Goal: Check status: Check status

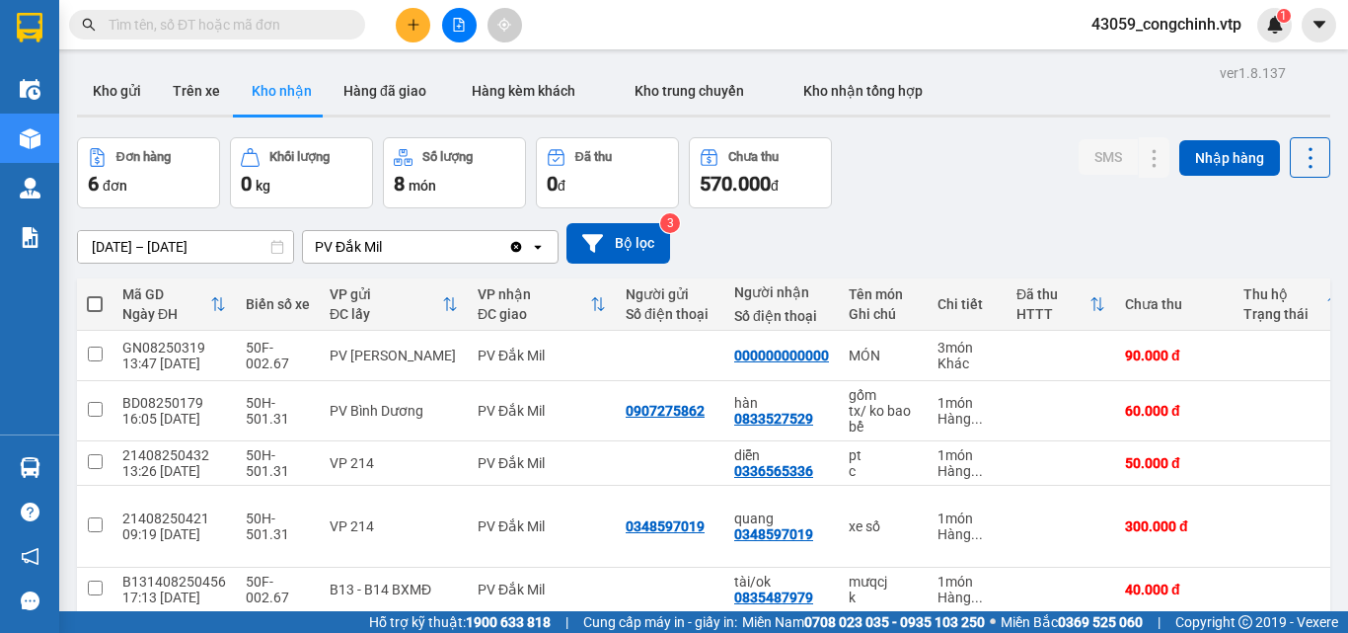
click at [143, 25] on input "text" at bounding box center [225, 25] width 233 height 22
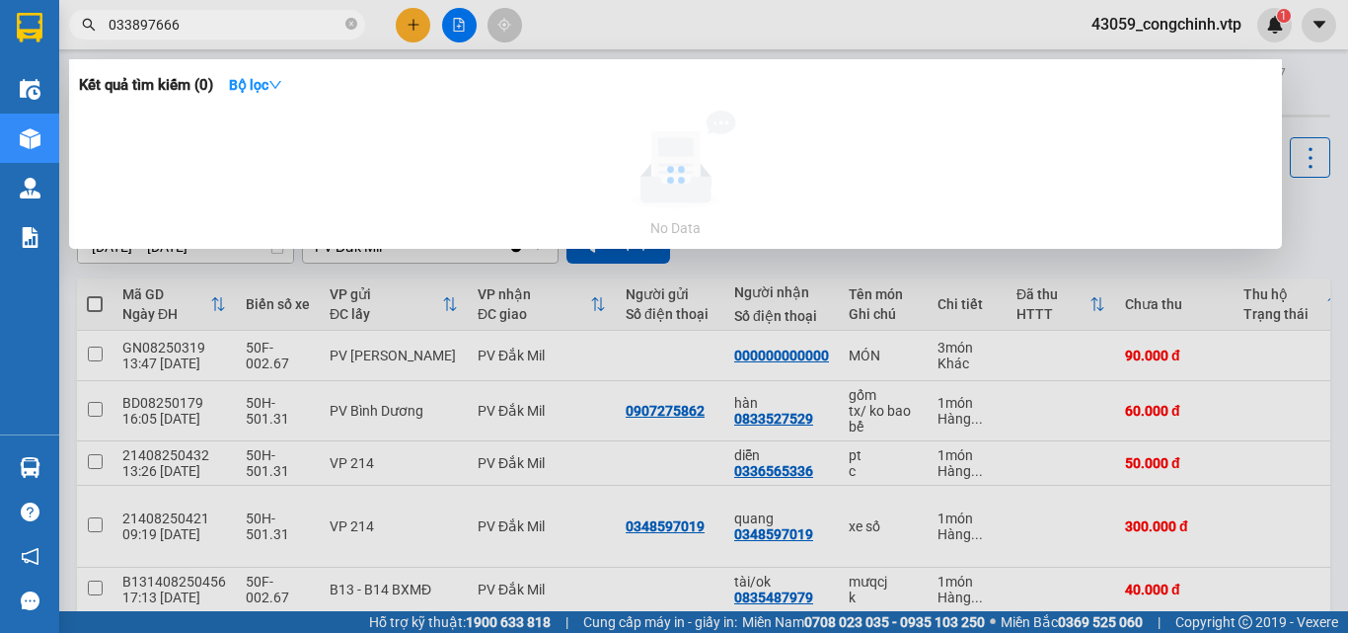
type input "0338976663"
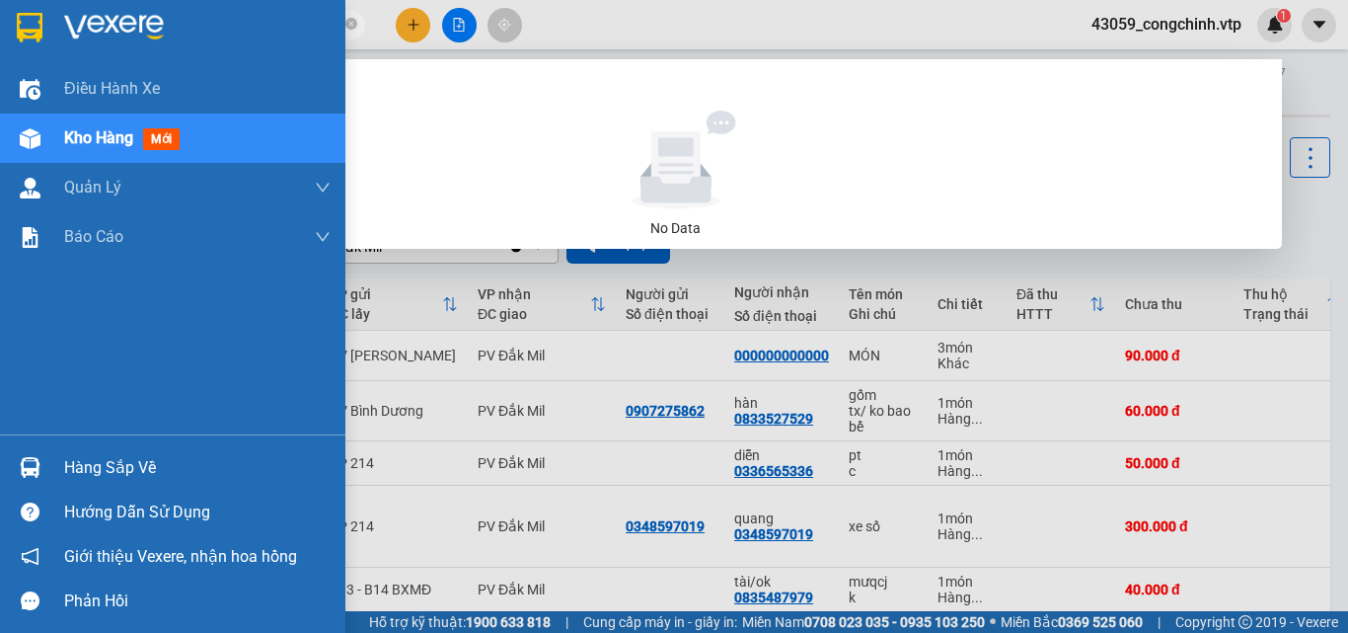
drag, startPoint x: 203, startPoint y: 20, endPoint x: 0, endPoint y: 25, distance: 203.3
click at [0, 25] on section "Kết quả tìm kiếm ( 0 ) Bộ lọc No Data 0338976663 43059_congchinh.vtp 1 Điều hàn…" at bounding box center [674, 316] width 1348 height 633
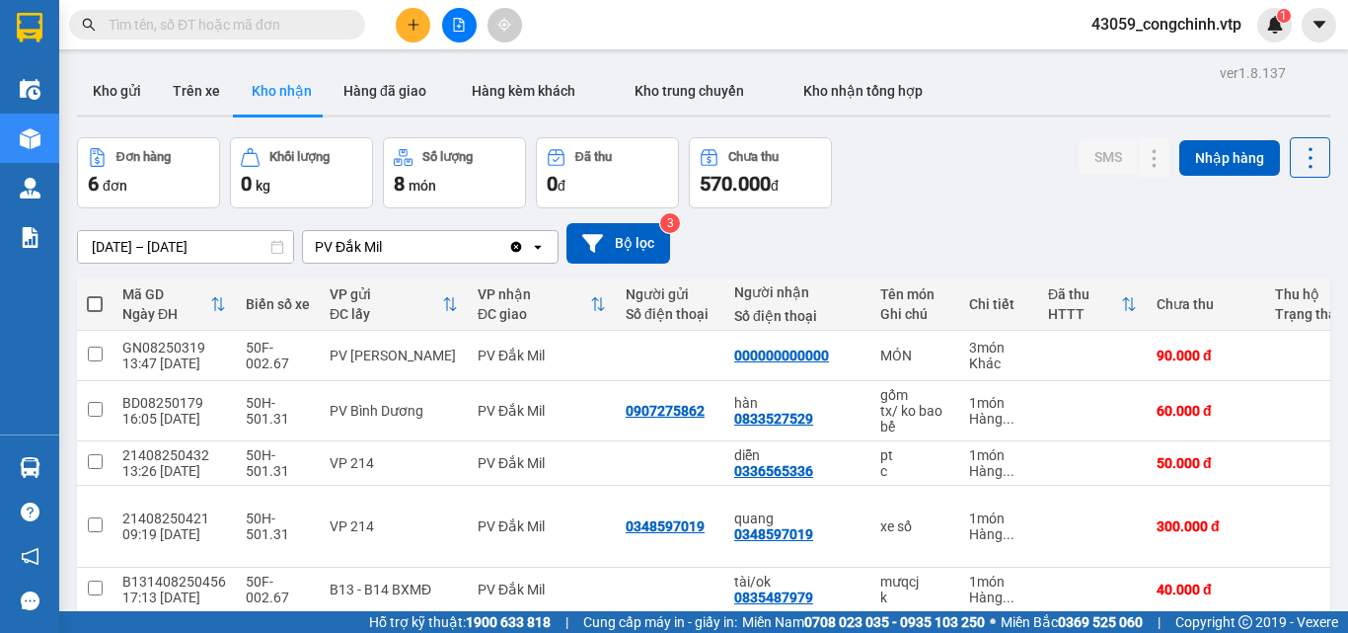
click at [182, 25] on input "text" at bounding box center [225, 25] width 233 height 22
paste input "0338976663"
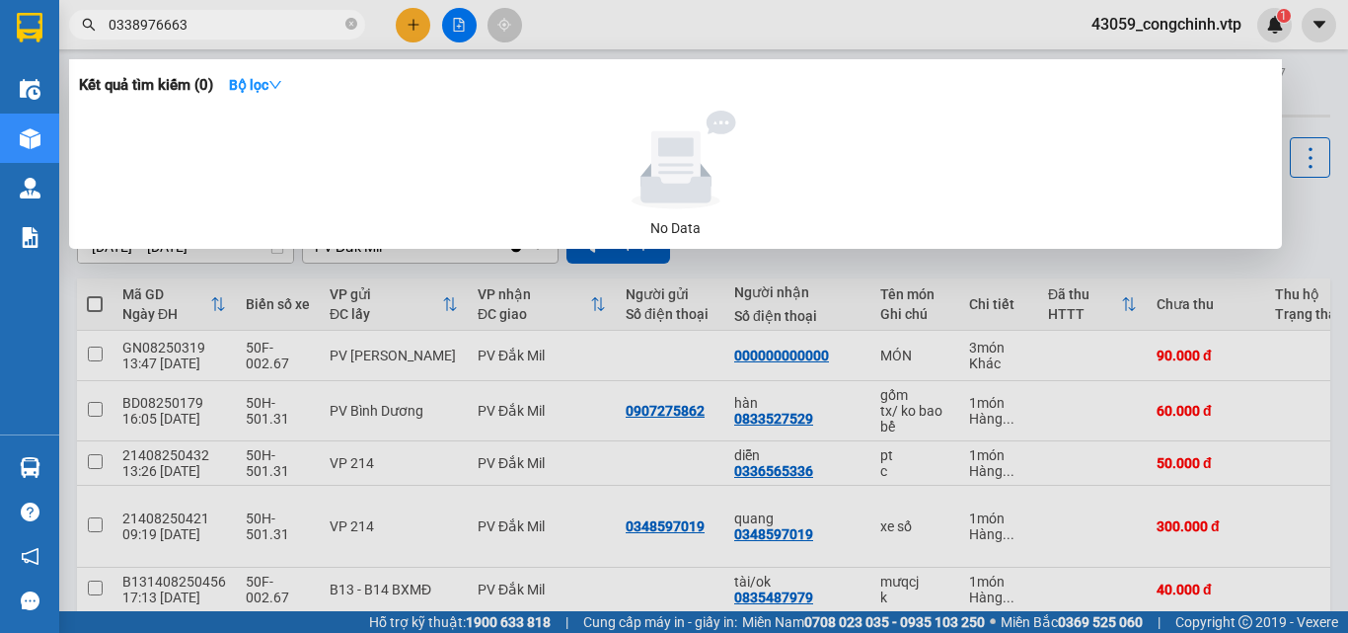
type input "0338976663"
click at [641, 17] on div at bounding box center [674, 316] width 1348 height 633
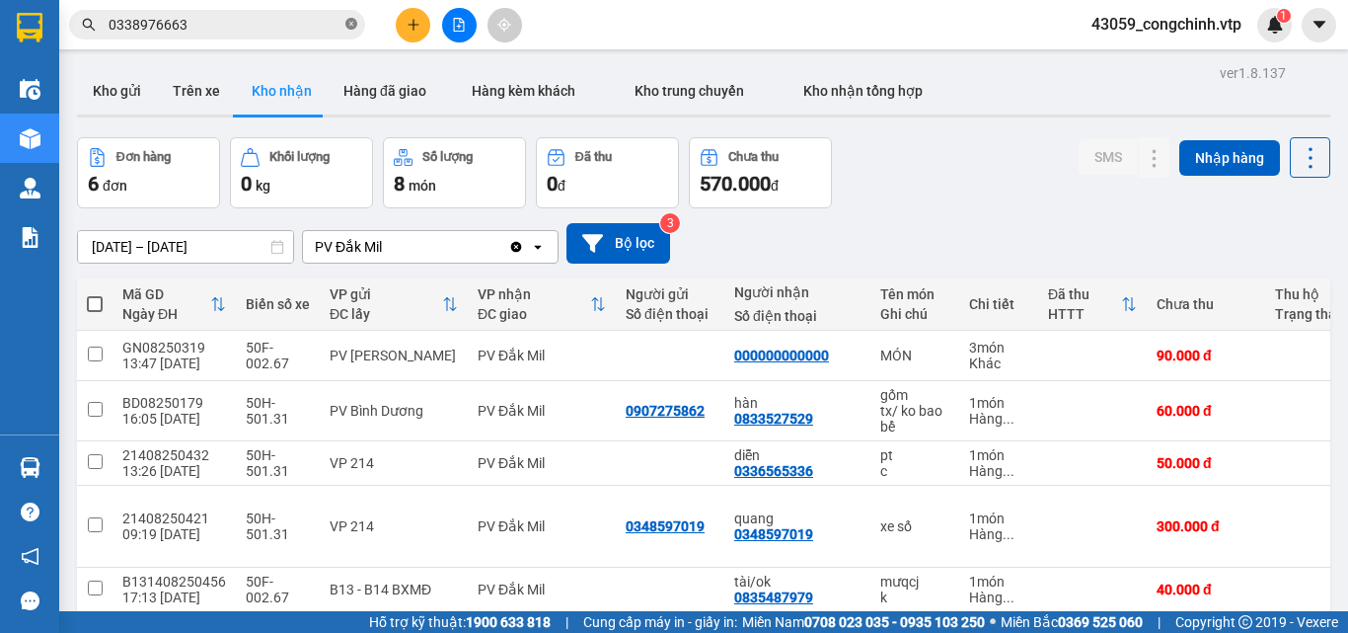
click at [349, 26] on icon "close-circle" at bounding box center [351, 24] width 12 height 12
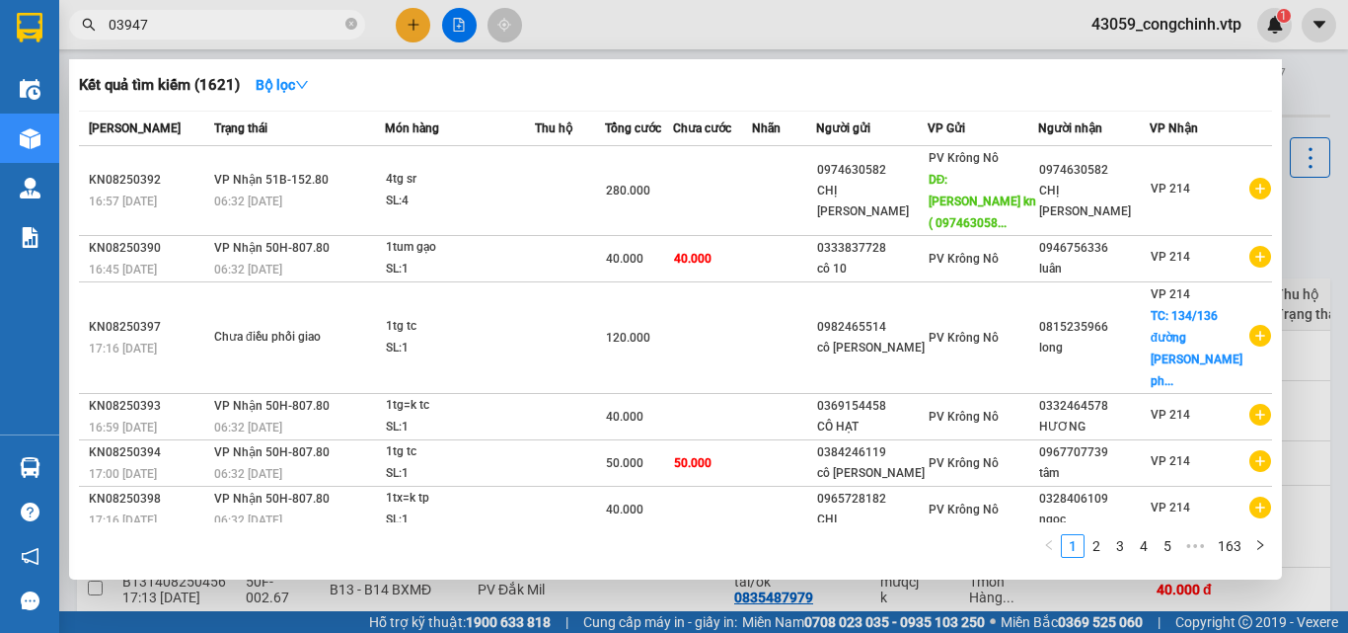
type input "039472"
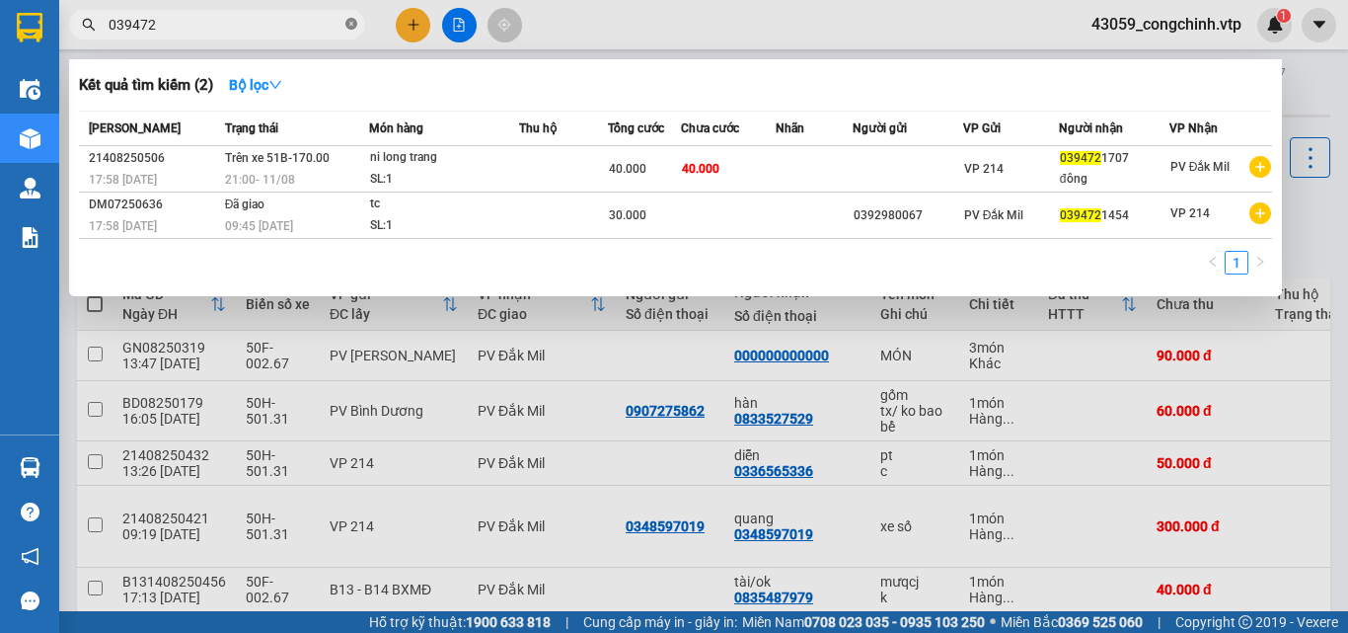
click at [349, 25] on icon "close-circle" at bounding box center [351, 24] width 12 height 12
